Goal: Transaction & Acquisition: Purchase product/service

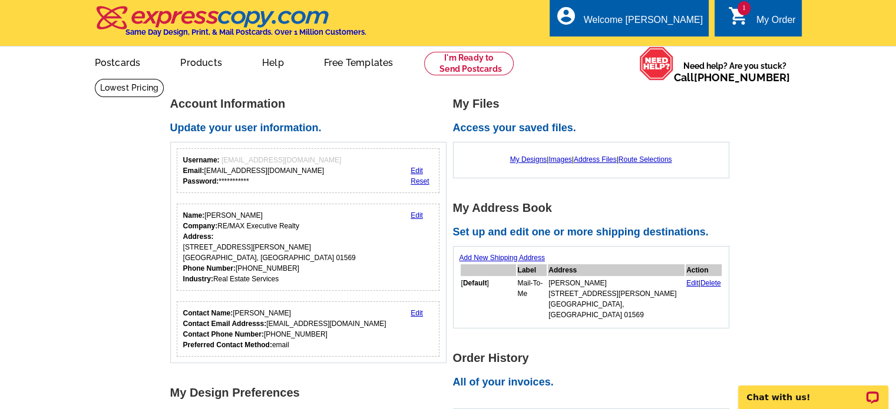
click at [751, 19] on link "1 shopping_cart My Order" at bounding box center [762, 20] width 68 height 15
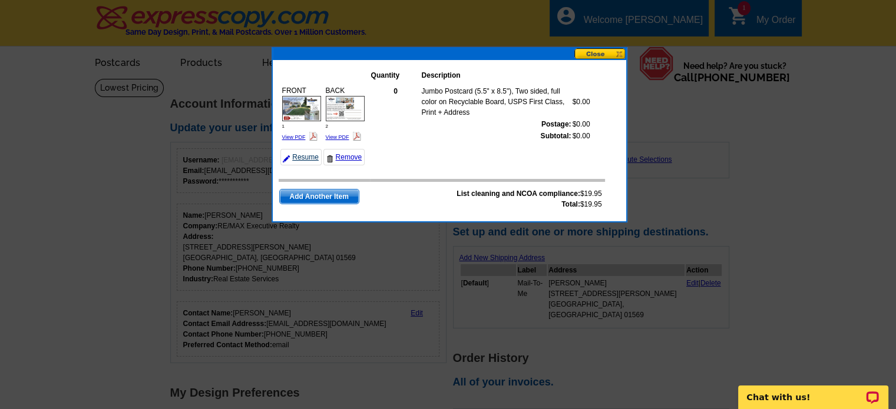
click at [295, 154] on link "Resume" at bounding box center [300, 157] width 41 height 16
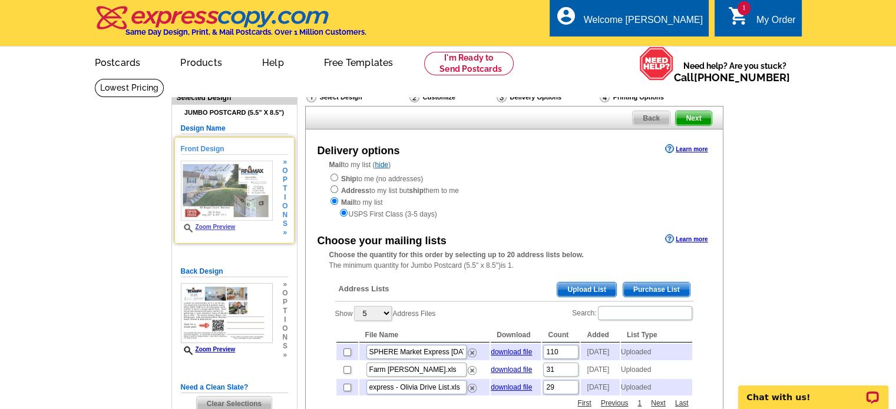
click at [231, 231] on span "Zoom Preview" at bounding box center [227, 228] width 92 height 9
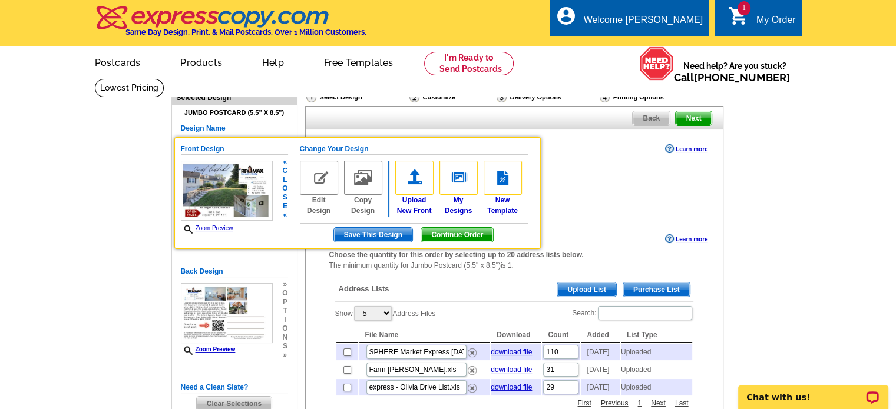
click at [310, 185] on img at bounding box center [319, 178] width 38 height 34
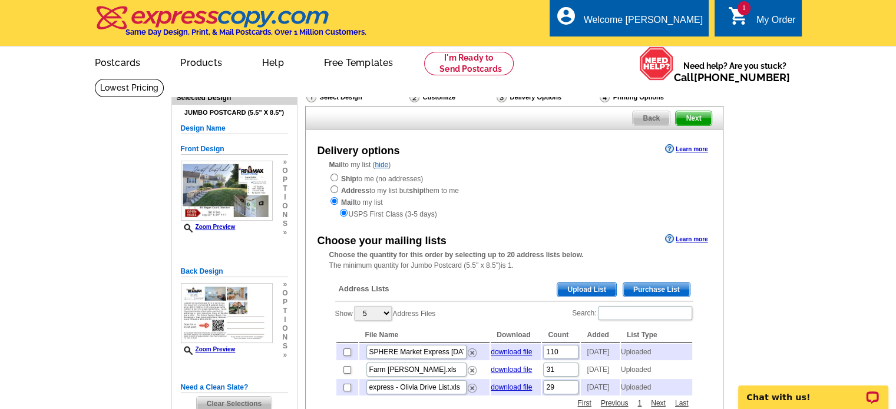
scroll to position [59, 0]
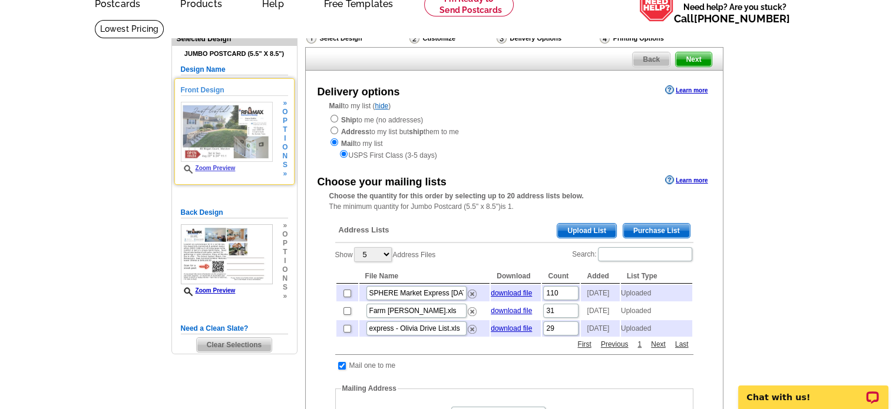
click at [285, 162] on span "s" at bounding box center [284, 165] width 5 height 9
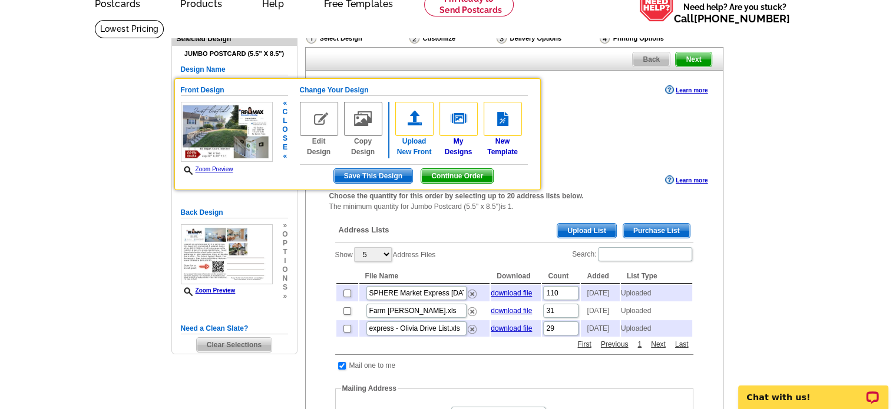
click at [407, 124] on img at bounding box center [414, 119] width 38 height 34
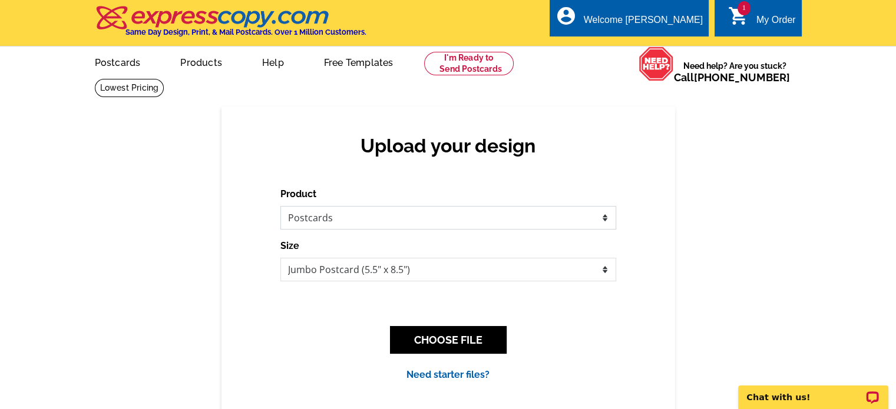
click at [591, 219] on select "Please select the type of file... Postcards Business Cards Letters and flyers G…" at bounding box center [448, 218] width 336 height 24
click at [280, 207] on select "Please select the type of file... Postcards Business Cards Letters and flyers G…" at bounding box center [448, 218] width 336 height 24
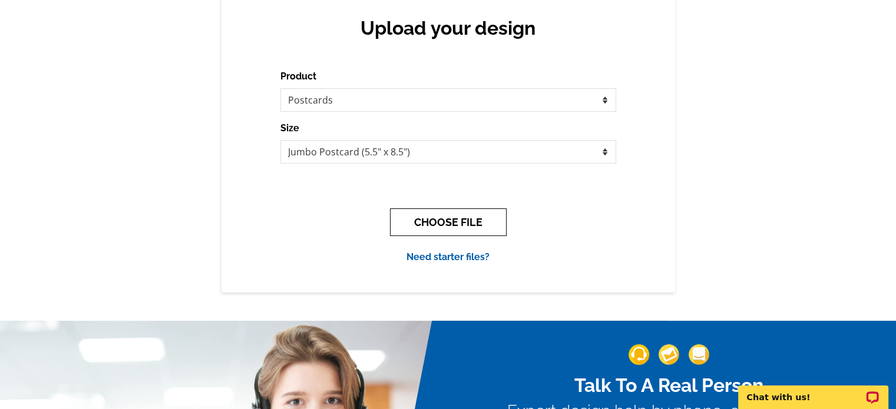
click at [495, 223] on button "CHOOSE FILE" at bounding box center [448, 223] width 117 height 28
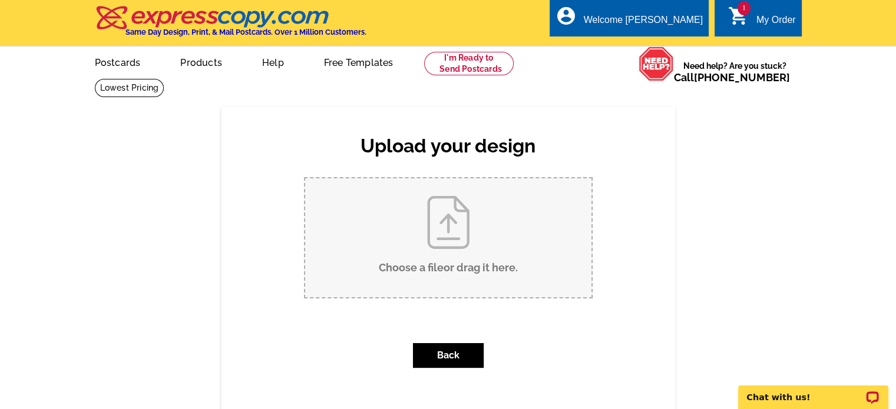
click at [494, 224] on input "Choose a file or drag it here ." at bounding box center [448, 237] width 286 height 119
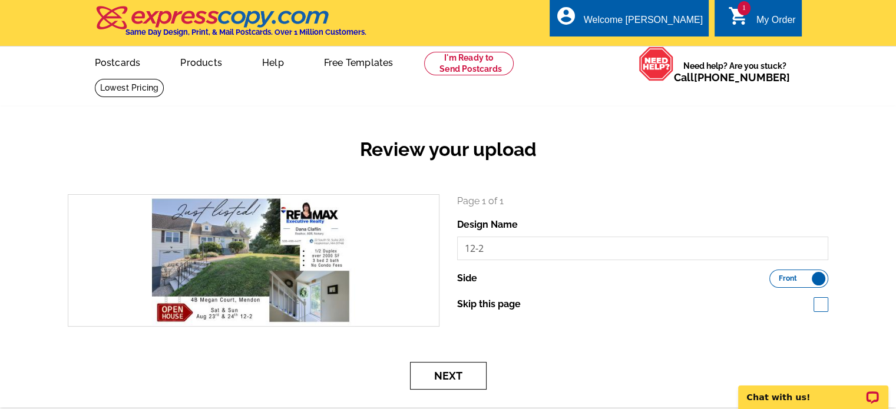
click at [477, 378] on button "Next" at bounding box center [448, 376] width 77 height 28
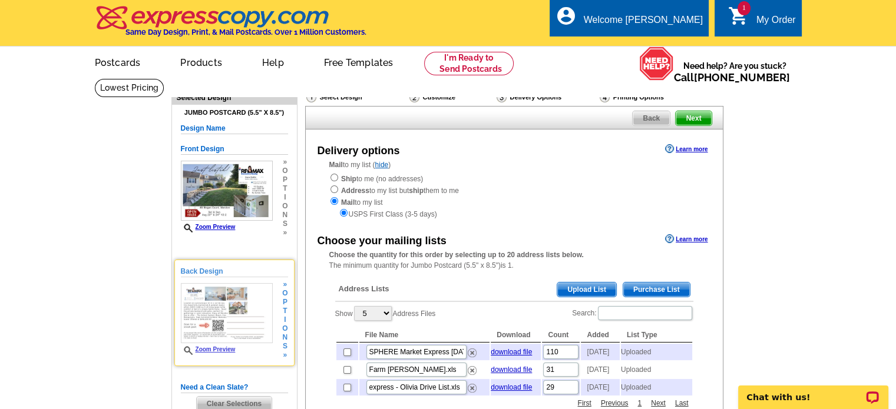
click at [217, 354] on span "Zoom Preview" at bounding box center [227, 350] width 92 height 9
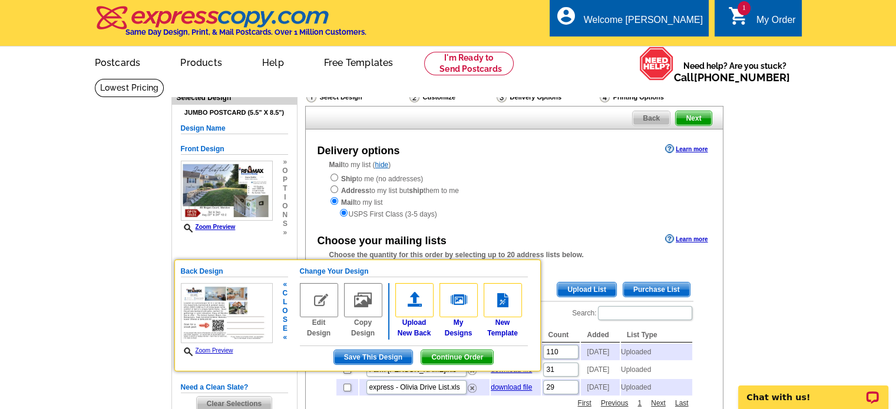
click at [217, 354] on link "Zoom Preview" at bounding box center [207, 351] width 52 height 6
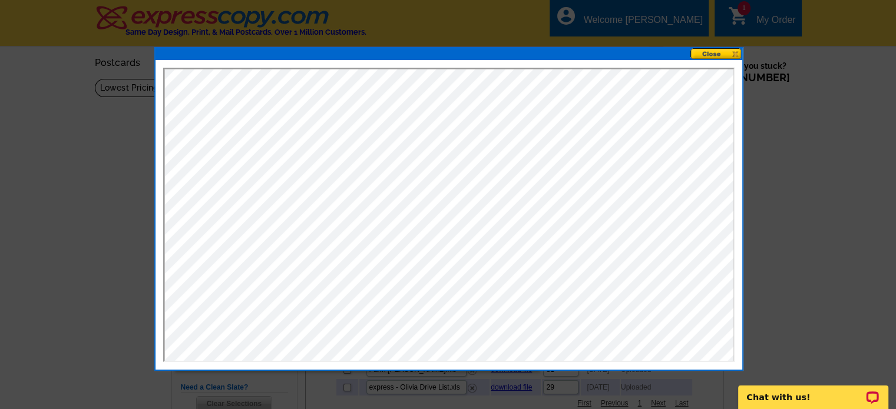
click at [733, 57] on button at bounding box center [716, 53] width 52 height 11
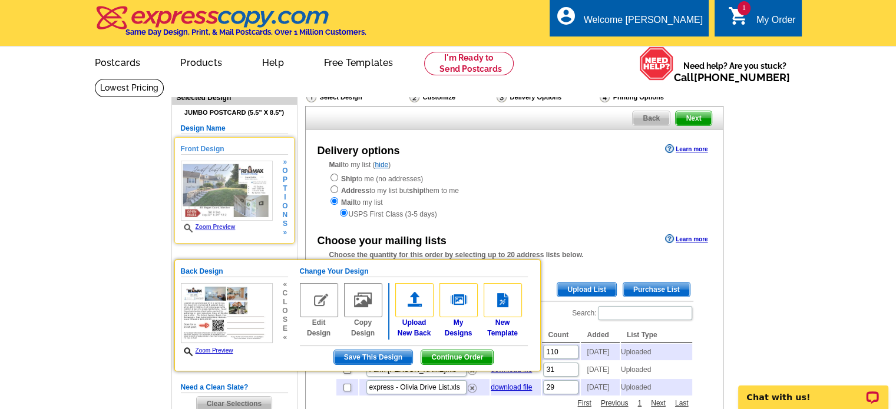
click at [229, 186] on img at bounding box center [227, 191] width 92 height 61
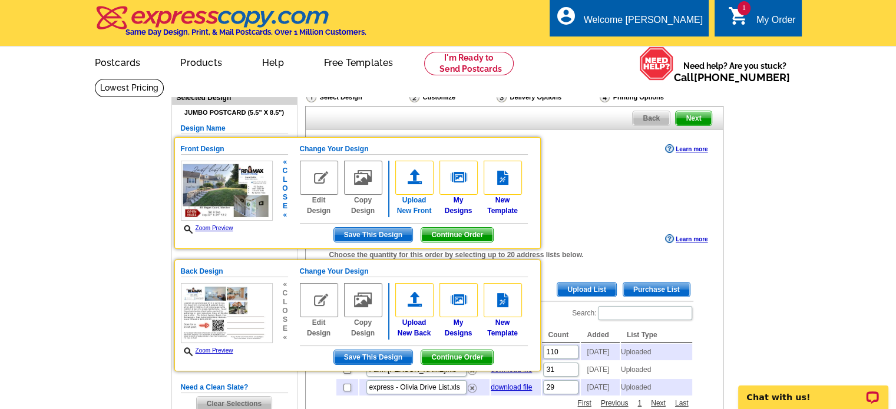
click at [428, 214] on link "Upload New Front" at bounding box center [414, 188] width 38 height 55
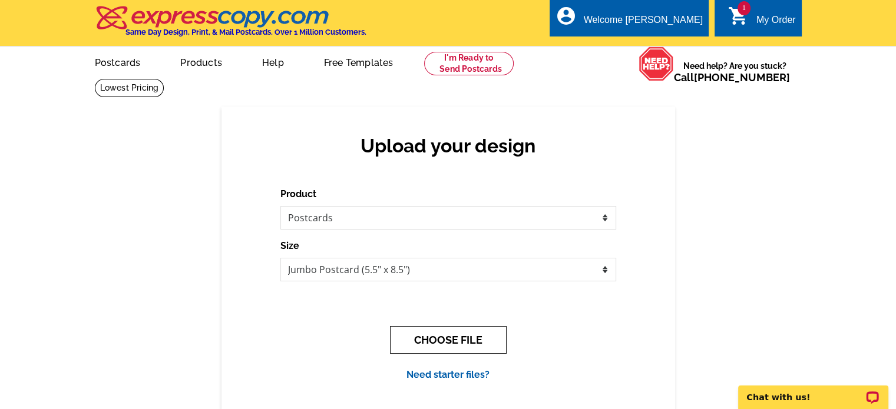
click at [478, 343] on button "CHOOSE FILE" at bounding box center [448, 340] width 117 height 28
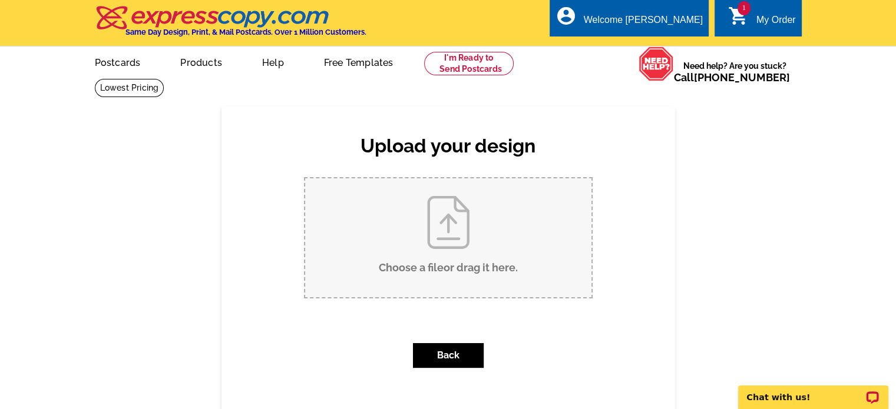
click at [492, 233] on input "Choose a file or drag it here ." at bounding box center [448, 237] width 286 height 119
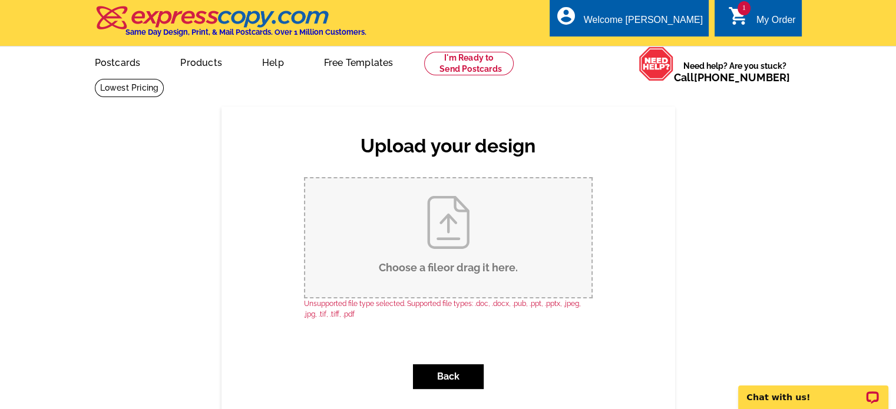
click at [420, 209] on input "Choose a file or drag it here ." at bounding box center [448, 237] width 286 height 119
type input "C:\fakepath\12-2.jpg"
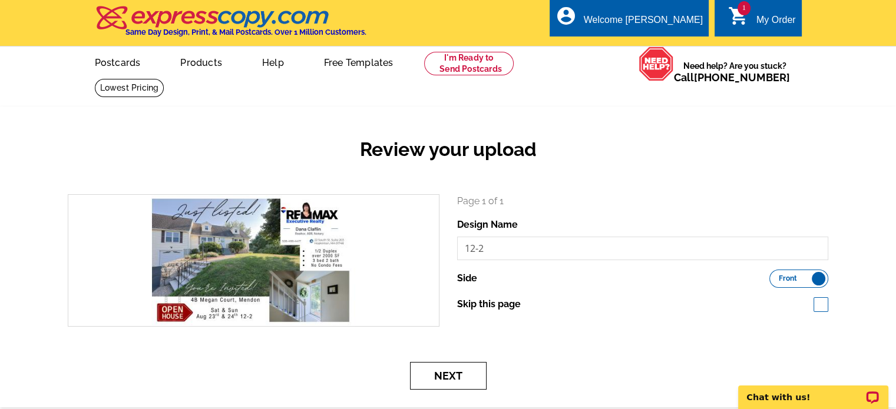
click at [457, 379] on button "Next" at bounding box center [448, 376] width 77 height 28
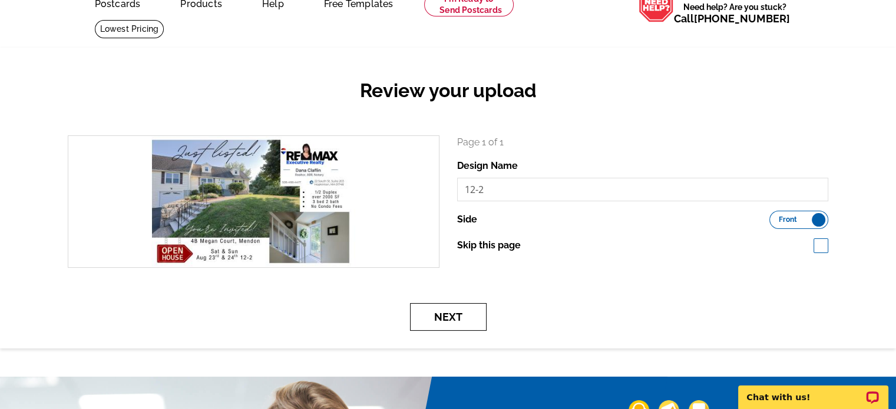
click at [470, 325] on button "Next" at bounding box center [448, 317] width 77 height 28
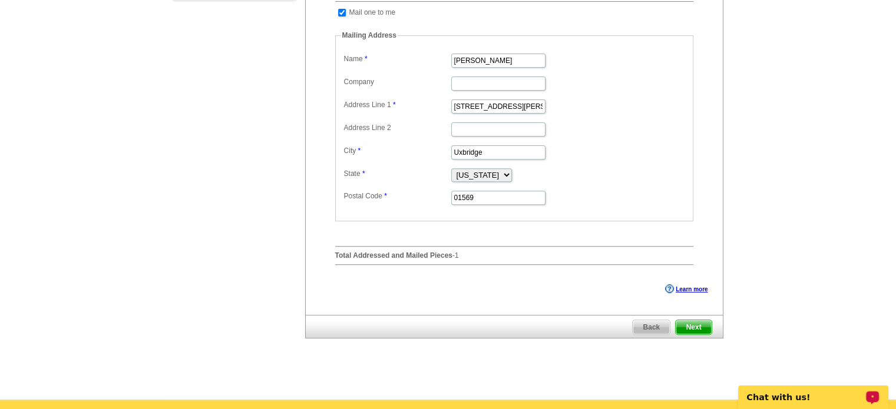
scroll to position [177, 0]
